Goal: Navigation & Orientation: Find specific page/section

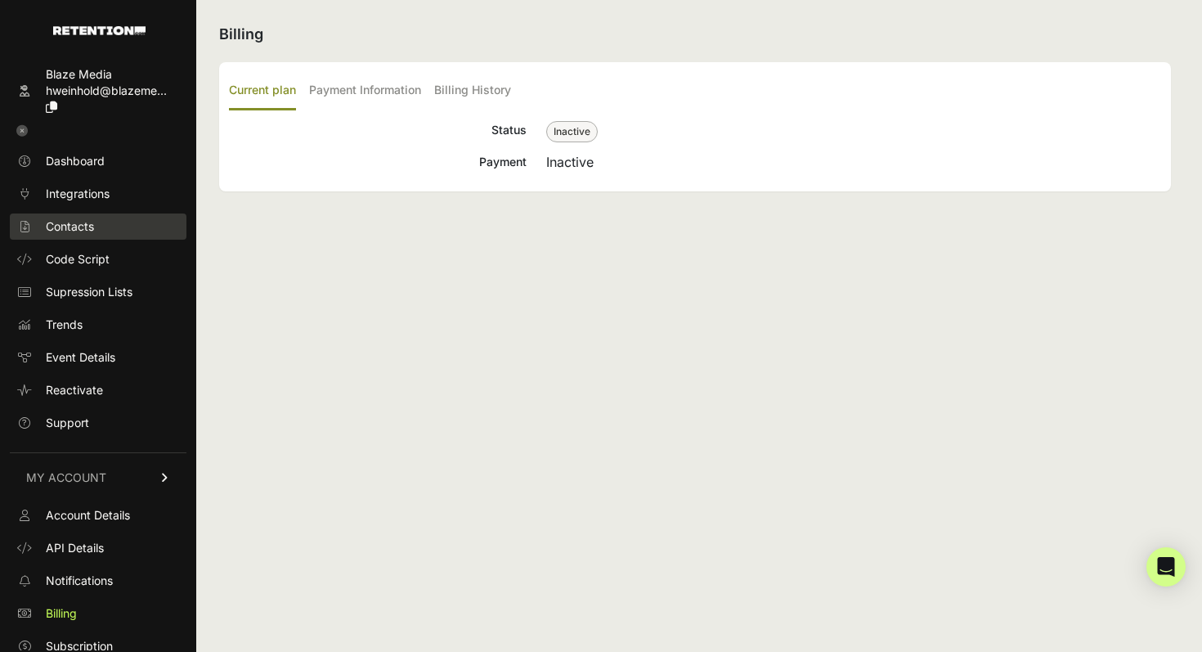
scroll to position [42, 0]
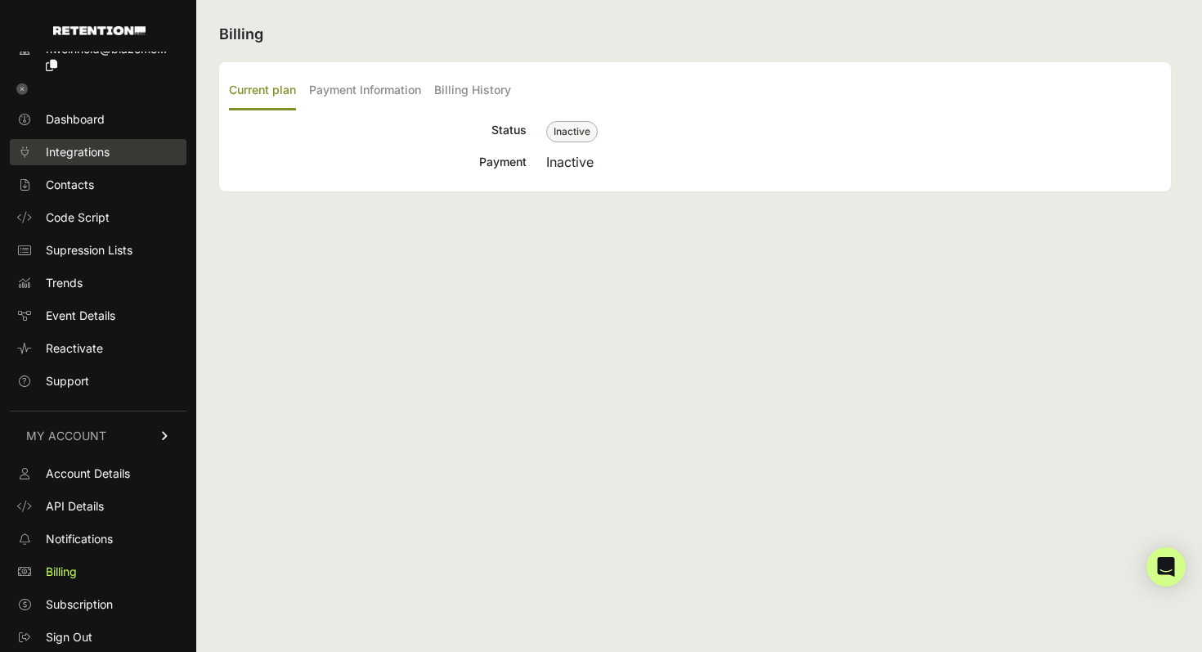
click at [82, 159] on span "Integrations" at bounding box center [78, 152] width 64 height 16
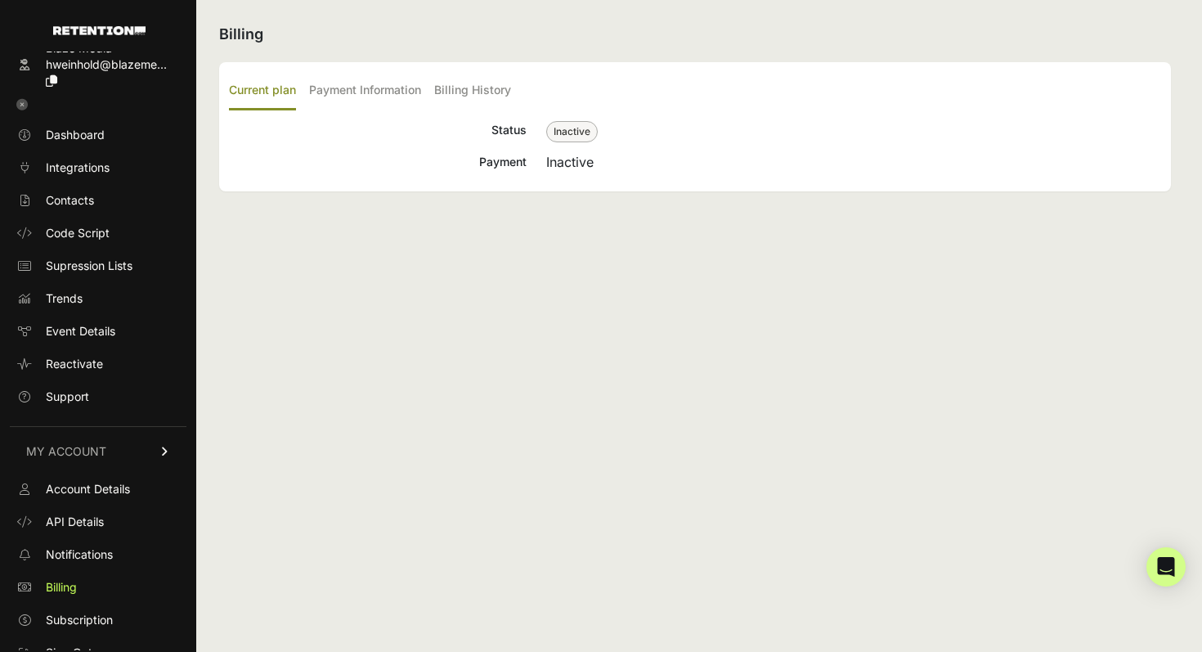
scroll to position [42, 0]
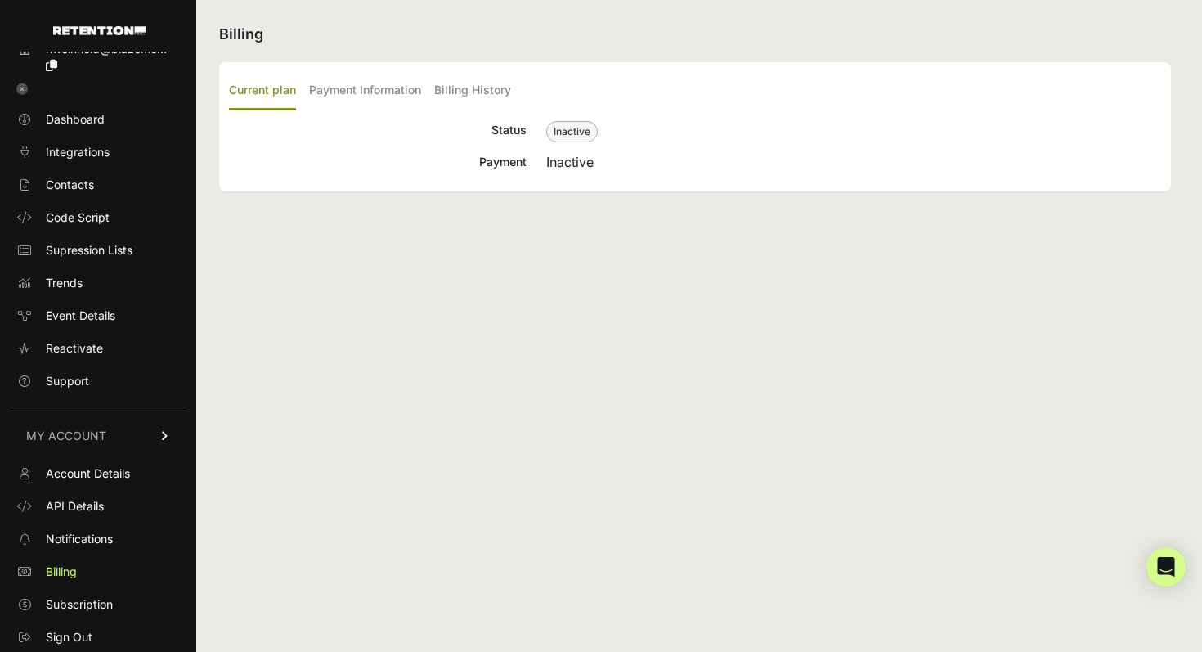
click at [82, 200] on ul "Dashboard Integrations Contacts Code Script Supression Lists Trends Event Detai…" at bounding box center [98, 250] width 177 height 288
click at [71, 192] on span "Contacts" at bounding box center [70, 185] width 48 height 16
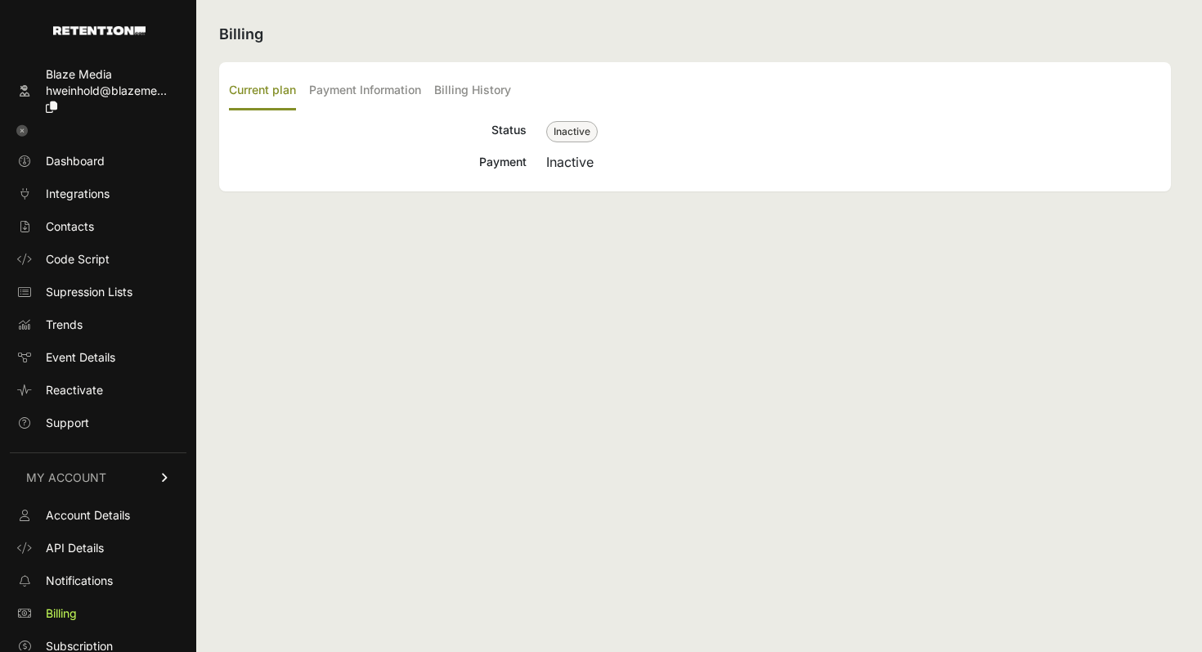
scroll to position [42, 0]
